Goal: Information Seeking & Learning: Learn about a topic

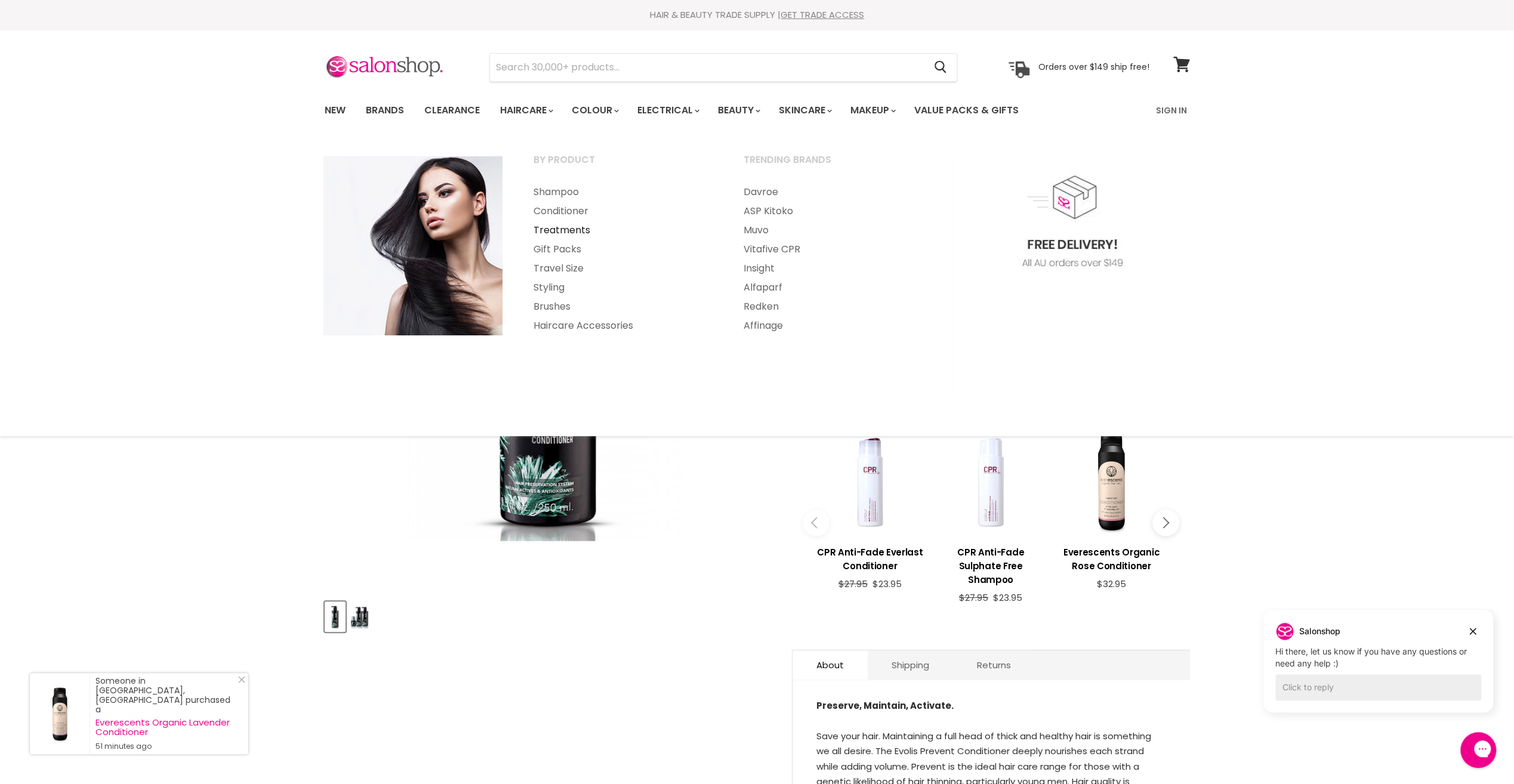
click at [563, 226] on link "Treatments" at bounding box center [622, 230] width 208 height 19
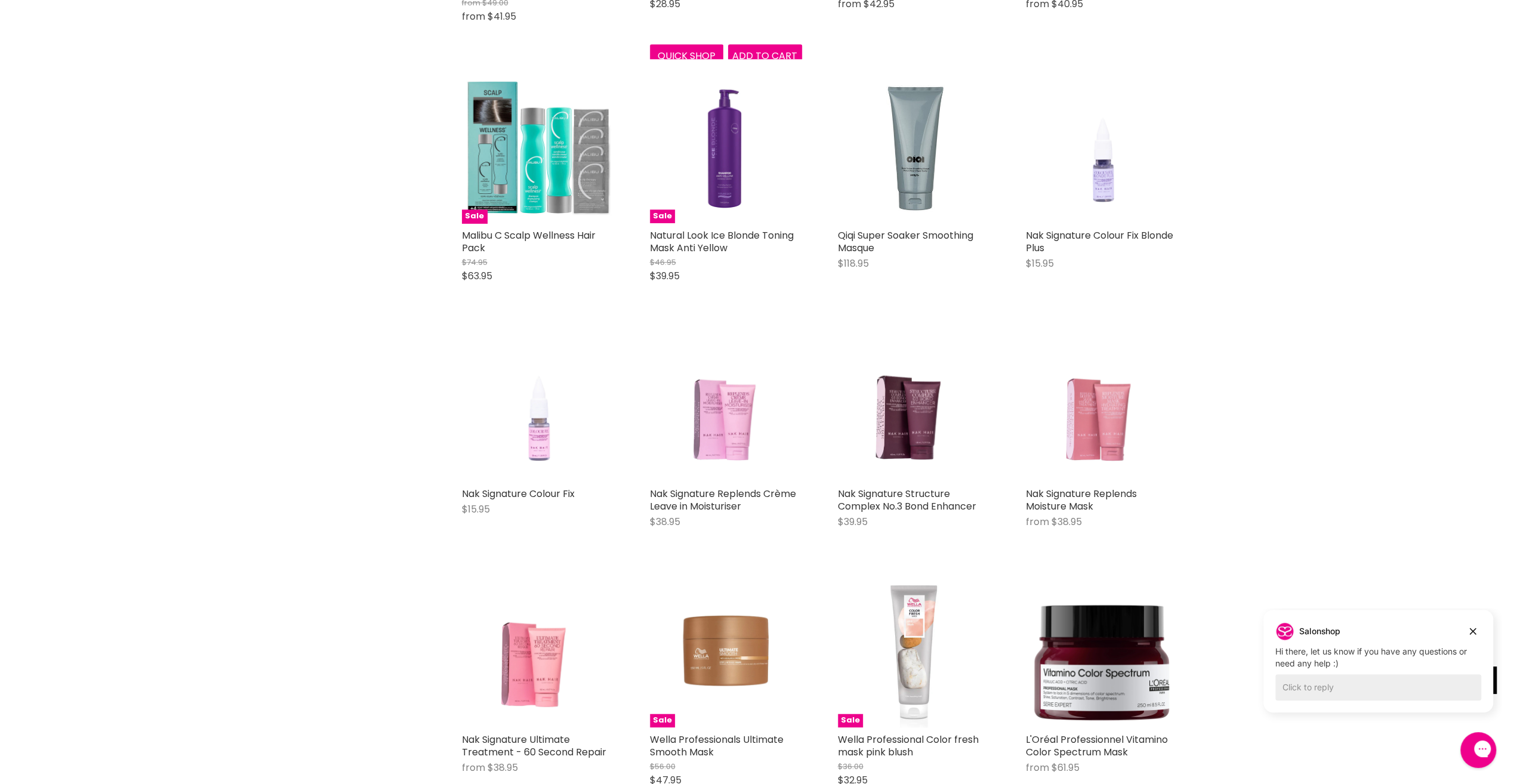
scroll to position [1373, 0]
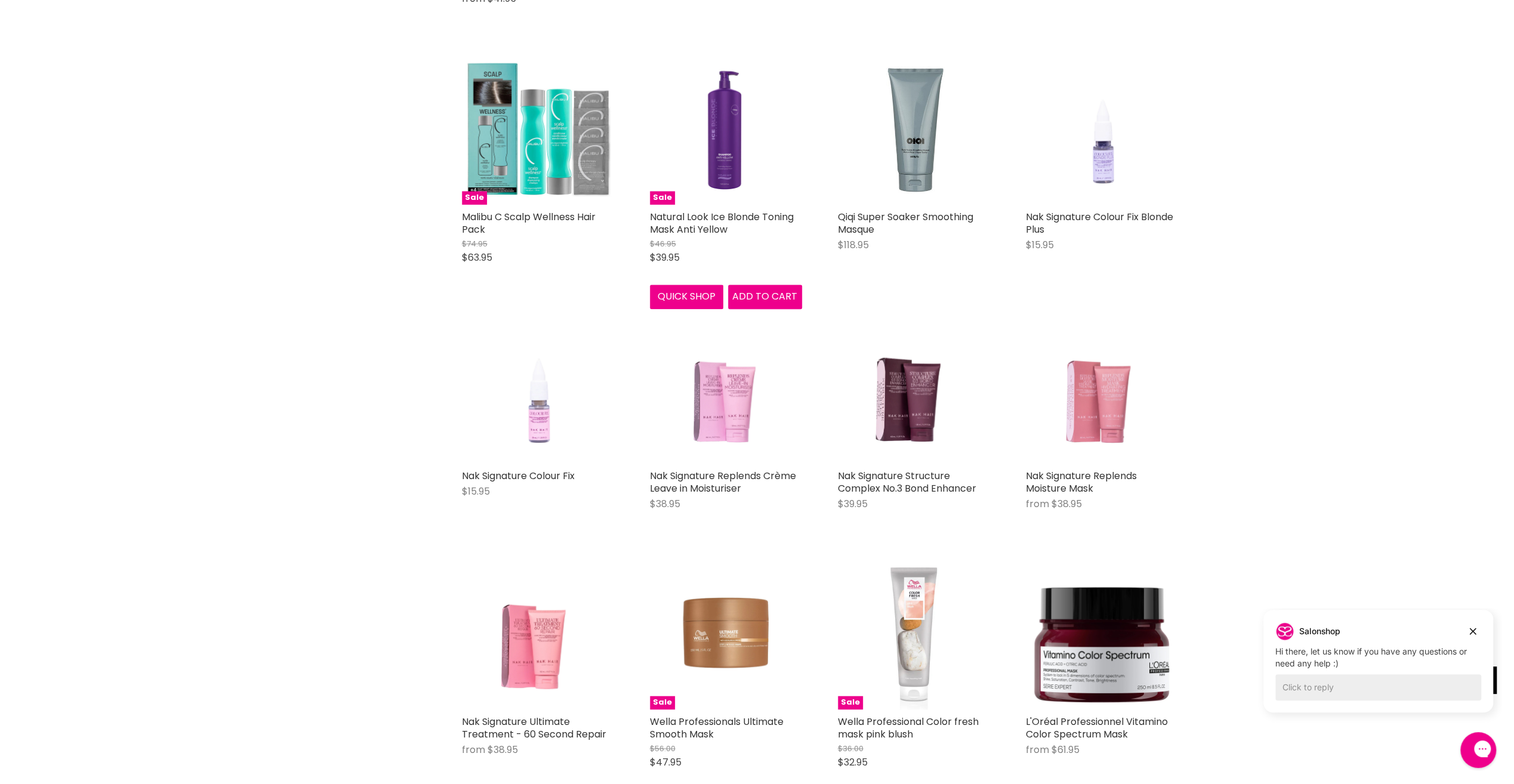
drag, startPoint x: 644, startPoint y: 218, endPoint x: 637, endPoint y: 218, distance: 7.0
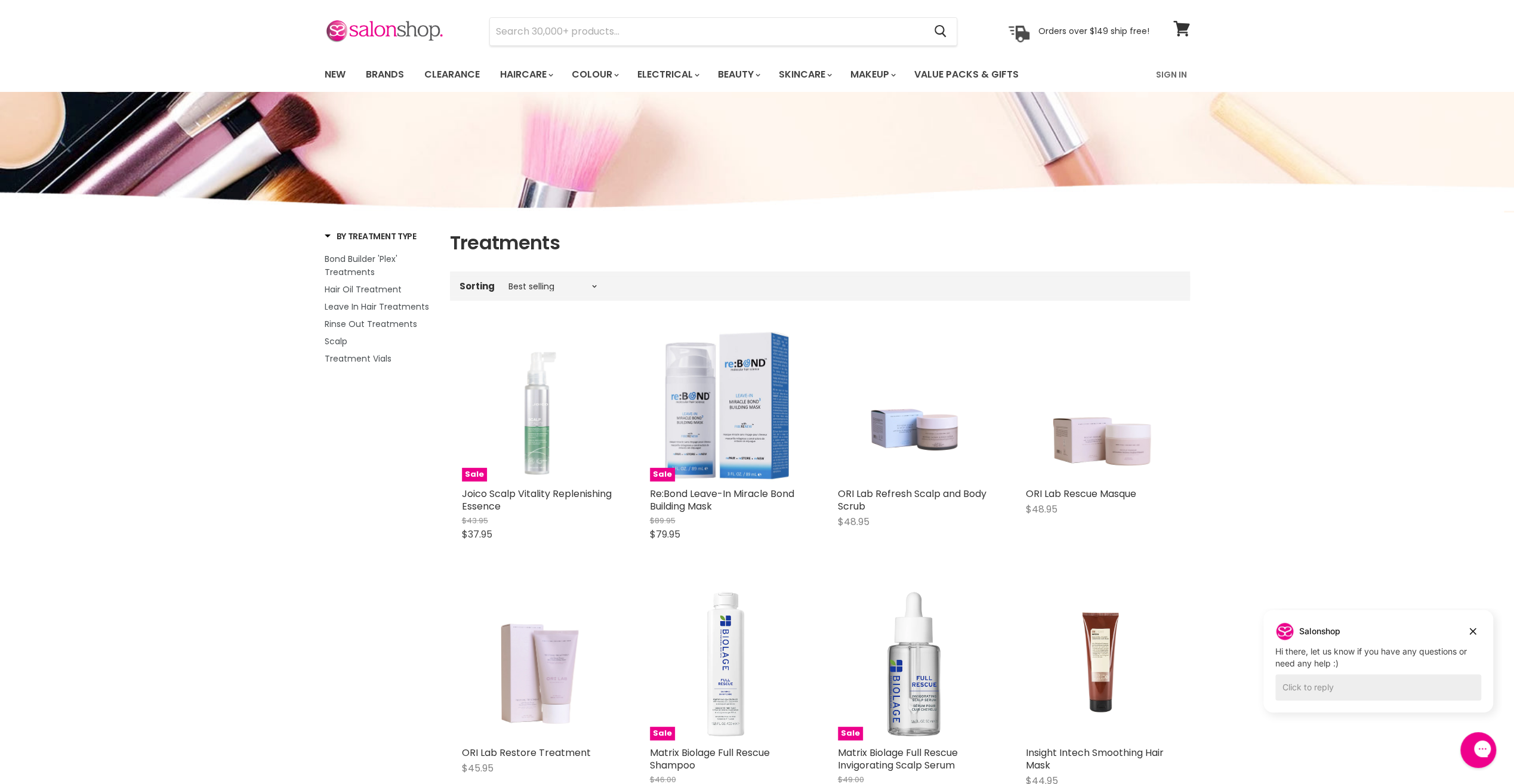
scroll to position [0, 0]
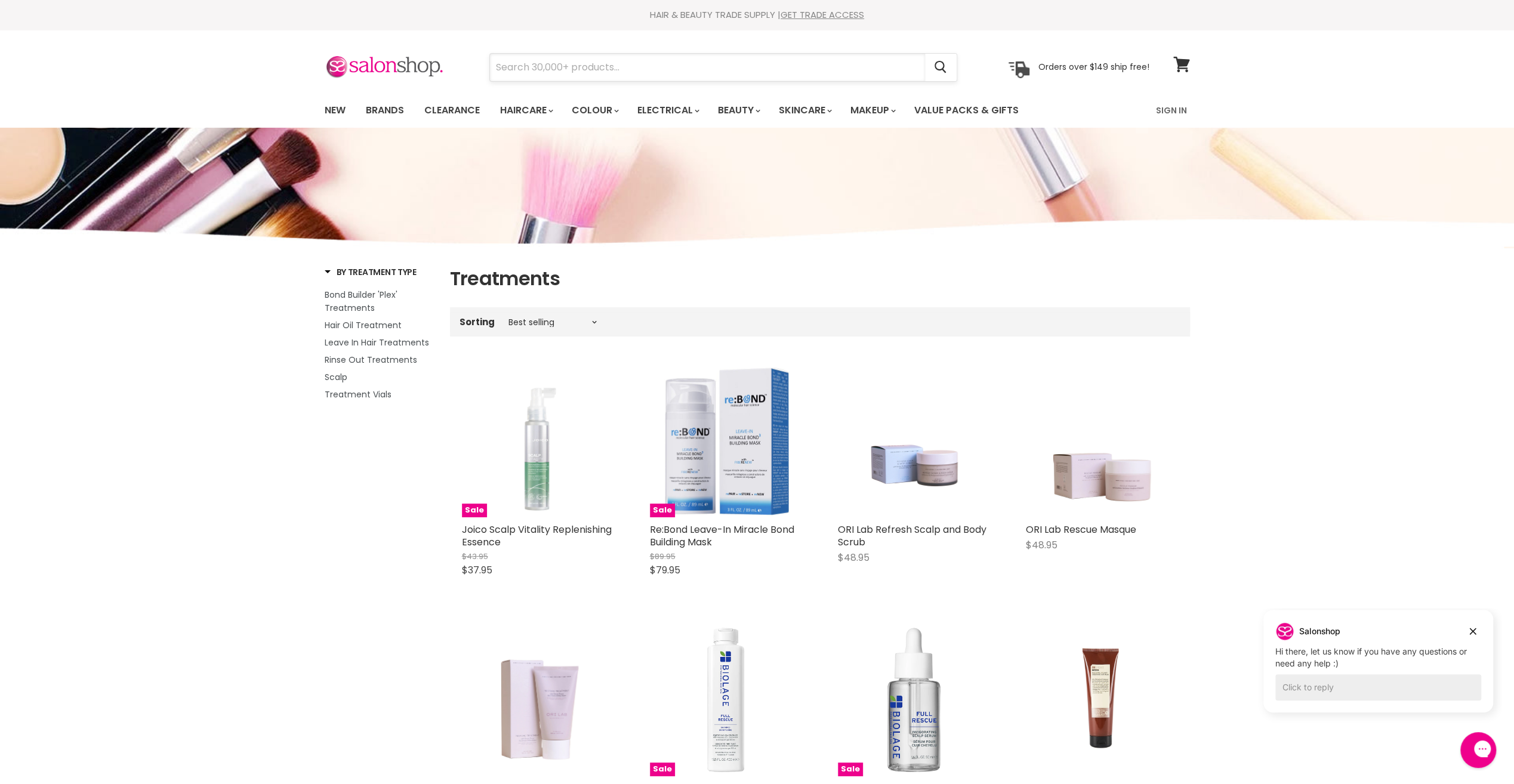
click at [496, 67] on input "Search" at bounding box center [707, 67] width 435 height 28
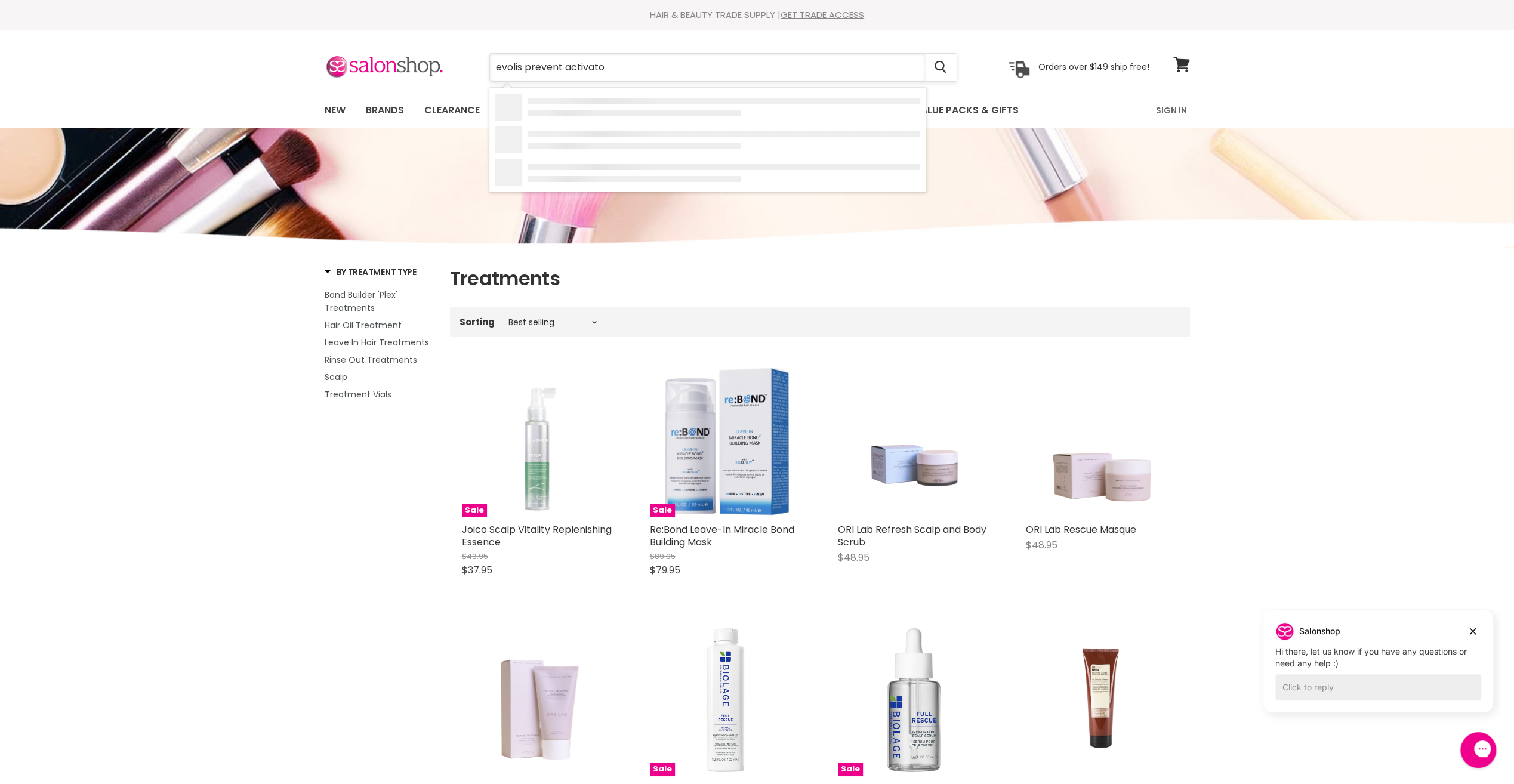
type input "evolis prevent activator"
